Goal: Navigation & Orientation: Find specific page/section

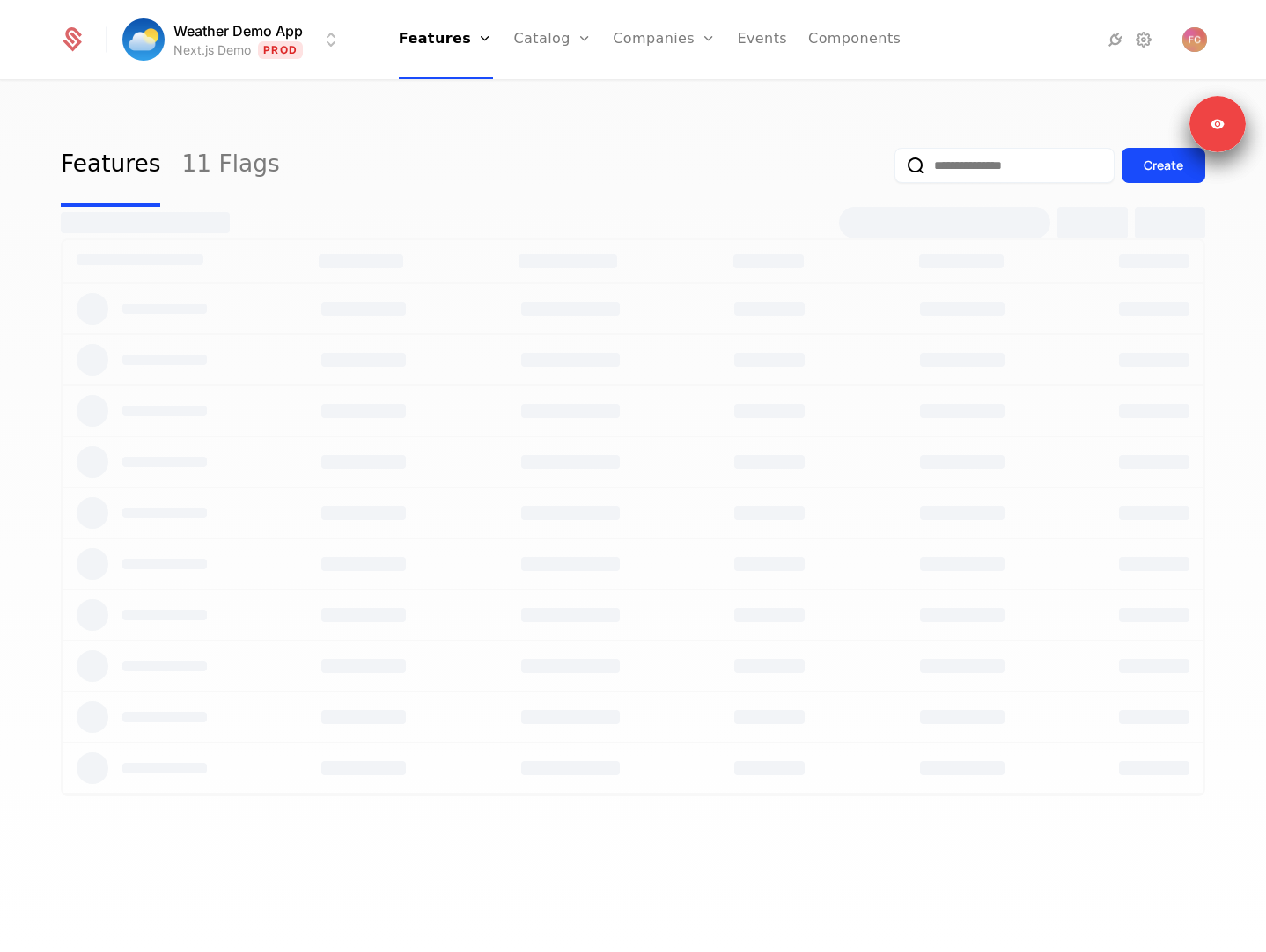
select select "**"
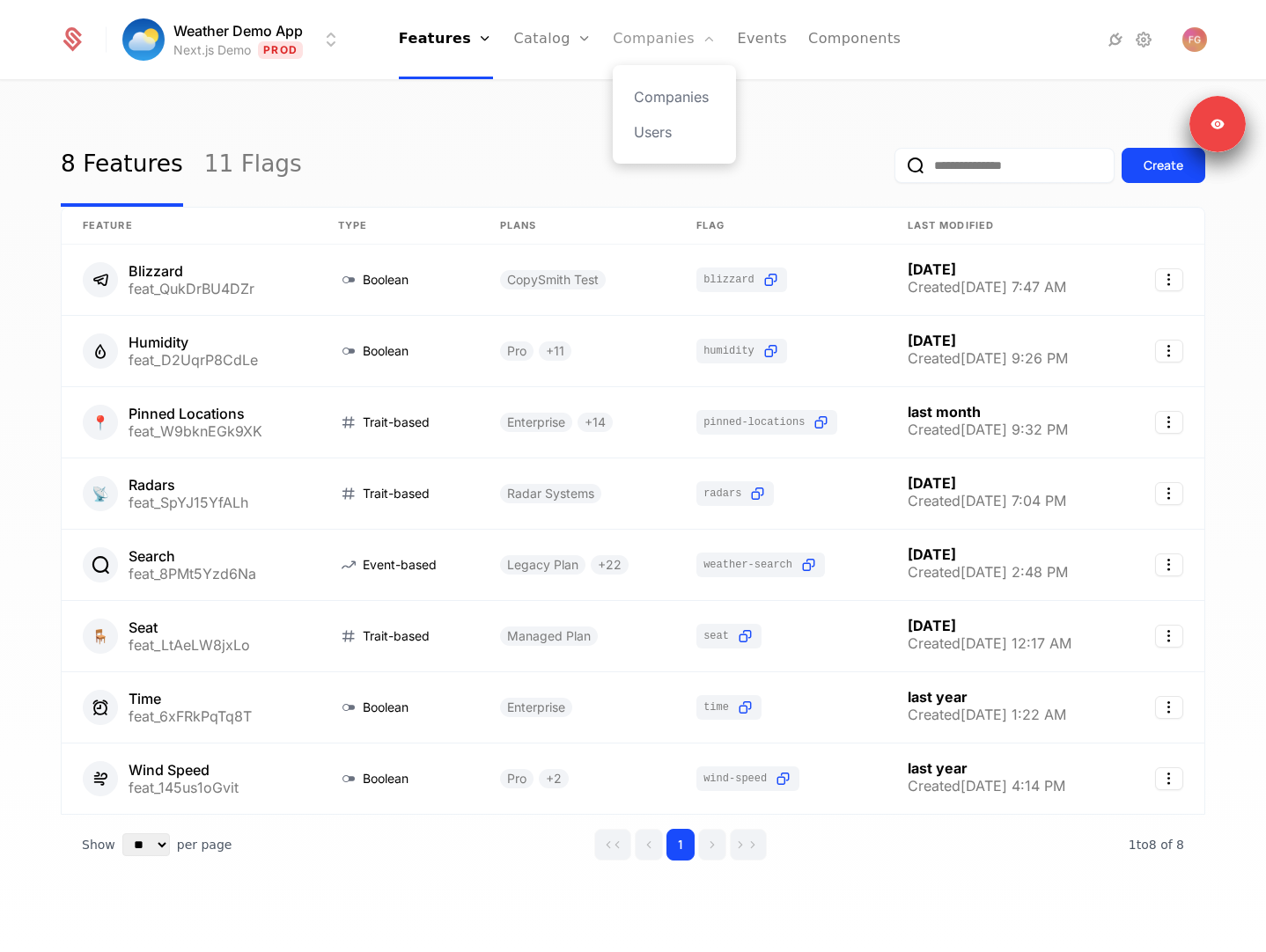
click at [652, 36] on link "Companies" at bounding box center [664, 39] width 103 height 79
